Goal: Task Accomplishment & Management: Complete application form

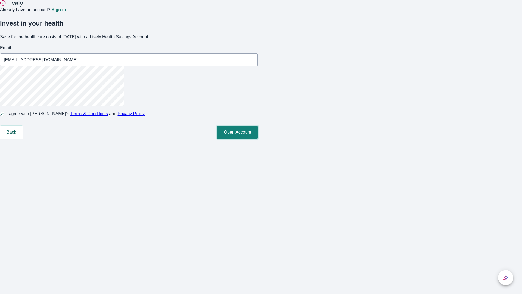
click at [258, 139] on button "Open Account" at bounding box center [237, 132] width 41 height 13
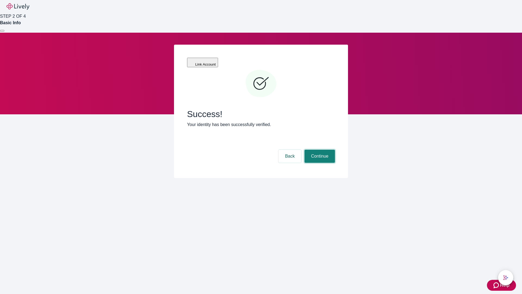
click at [319, 150] on button "Continue" at bounding box center [320, 156] width 30 height 13
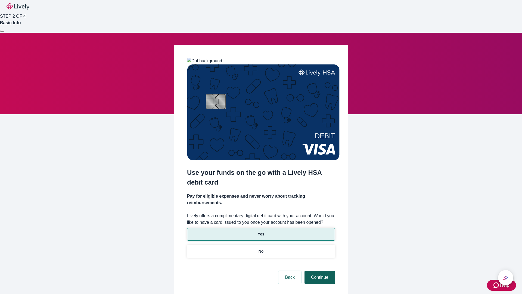
click at [261, 231] on p "Yes" at bounding box center [261, 234] width 7 height 6
click at [319, 271] on button "Continue" at bounding box center [320, 277] width 30 height 13
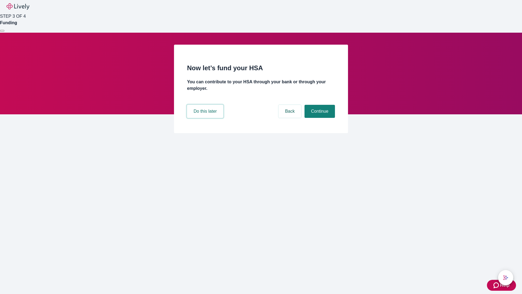
click at [206, 118] on button "Do this later" at bounding box center [205, 111] width 36 height 13
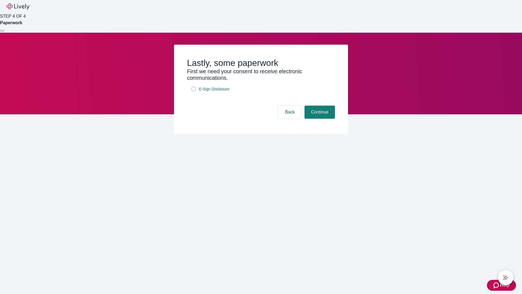
click at [194, 91] on input "E-Sign Disclosure" at bounding box center [194, 89] width 4 height 4
checkbox input "true"
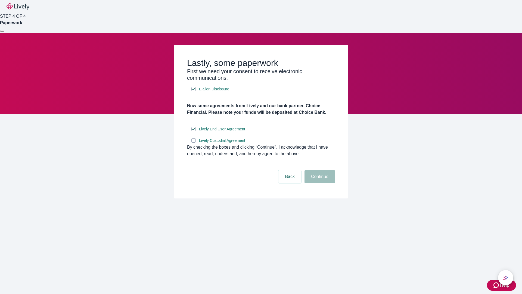
click at [194, 143] on input "Lively Custodial Agreement" at bounding box center [194, 140] width 4 height 4
checkbox input "true"
click at [319, 183] on button "Continue" at bounding box center [320, 176] width 30 height 13
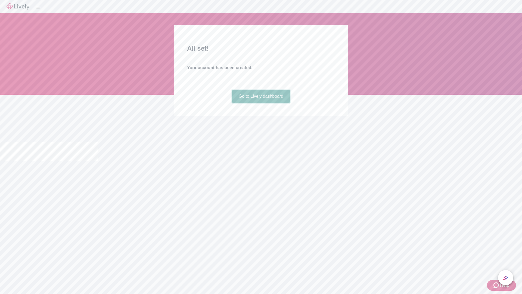
click at [261, 103] on link "Go to Lively dashboard" at bounding box center [261, 96] width 58 height 13
